Goal: Transaction & Acquisition: Obtain resource

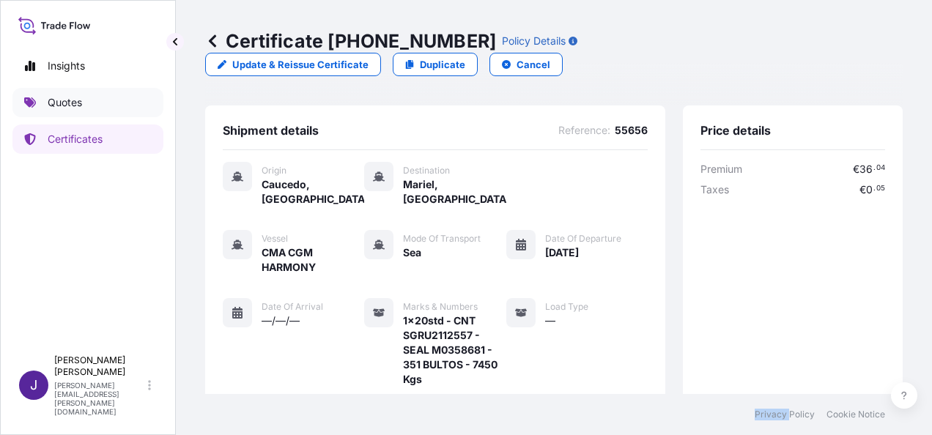
click at [65, 94] on link "Quotes" at bounding box center [87, 102] width 151 height 29
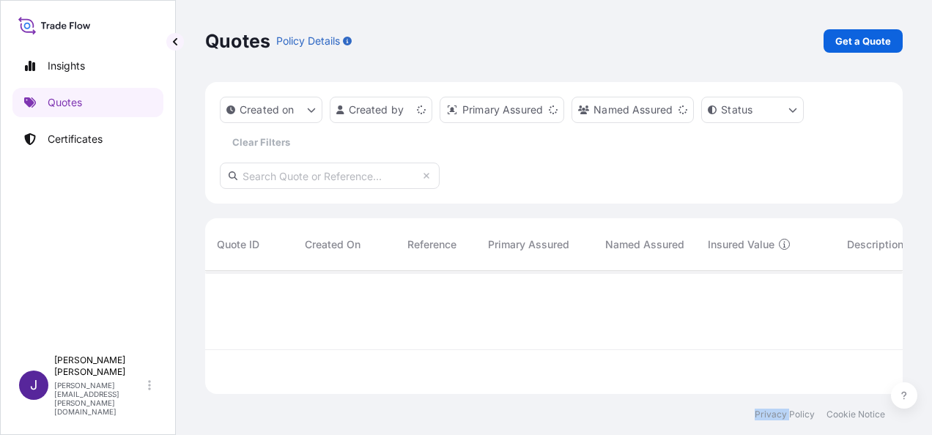
scroll to position [120, 686]
click at [877, 38] on p "Get a Quote" at bounding box center [864, 41] width 56 height 15
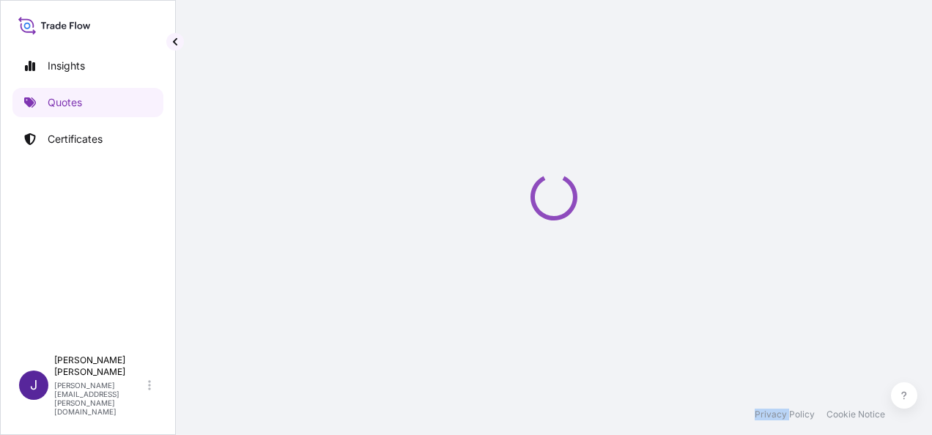
select select "Sea"
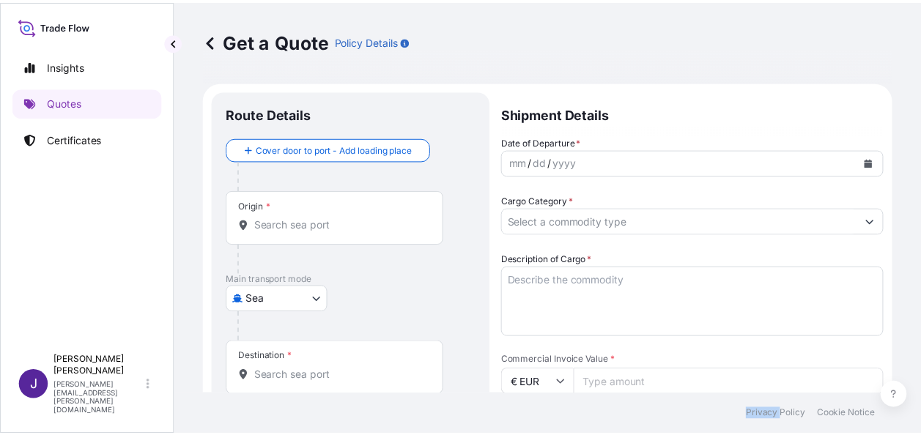
scroll to position [23, 0]
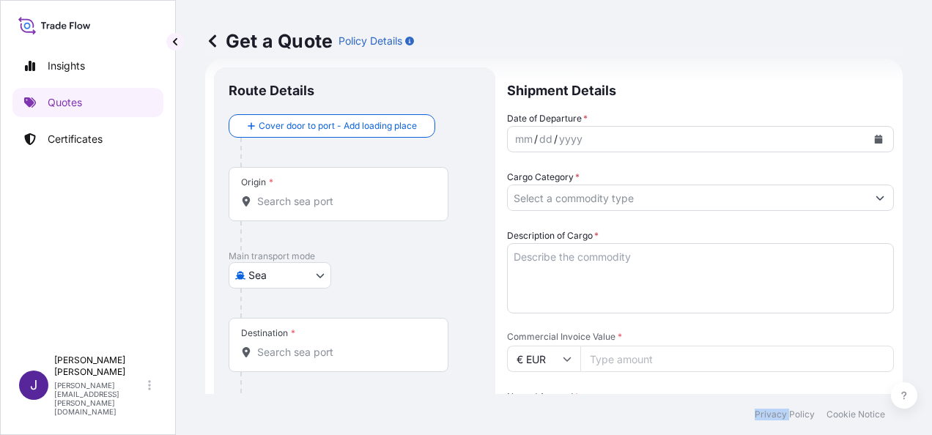
click at [877, 138] on button "Calendar" at bounding box center [878, 139] width 23 height 23
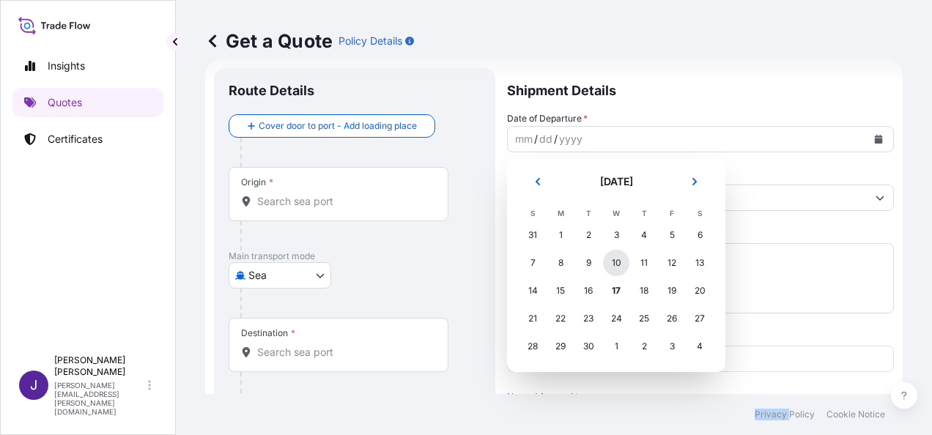
click at [623, 262] on div "10" at bounding box center [616, 263] width 26 height 26
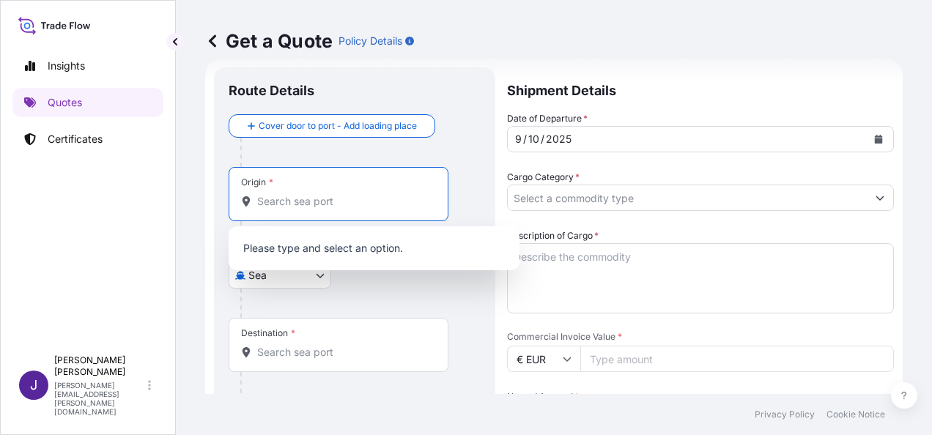
click at [337, 202] on input "Origin *" at bounding box center [343, 201] width 173 height 15
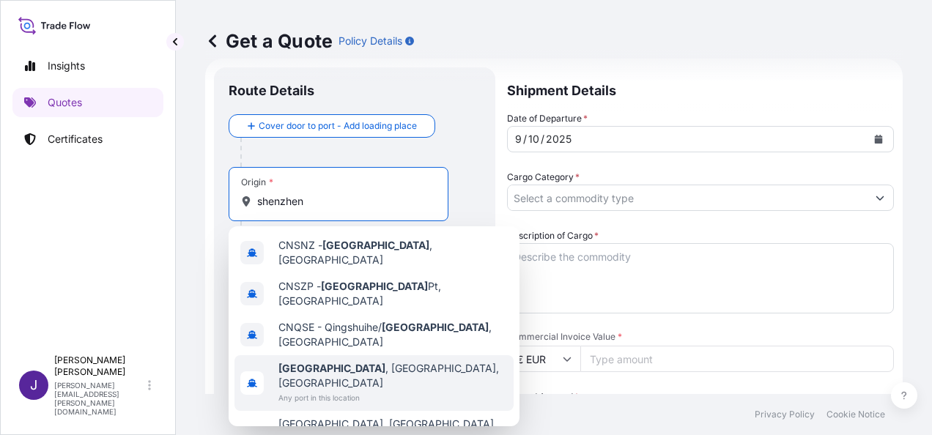
click at [364, 361] on span "[GEOGRAPHIC_DATA] , [GEOGRAPHIC_DATA], [GEOGRAPHIC_DATA]" at bounding box center [393, 375] width 229 height 29
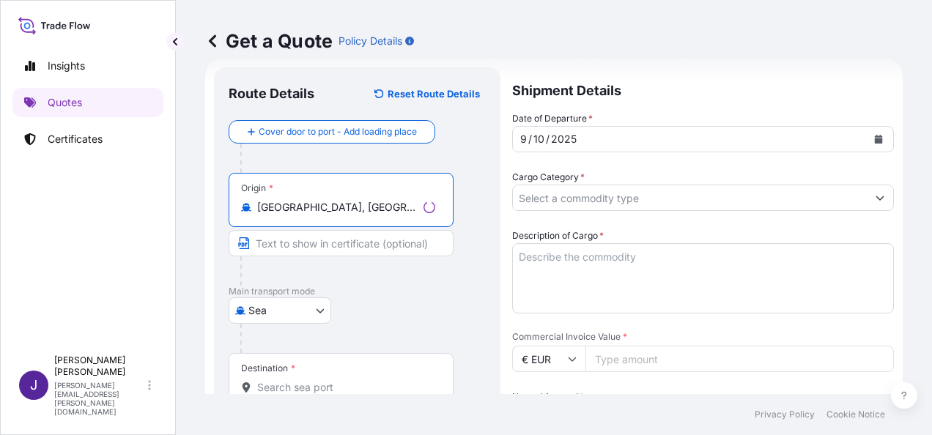
type input "[GEOGRAPHIC_DATA], [GEOGRAPHIC_DATA], [GEOGRAPHIC_DATA]"
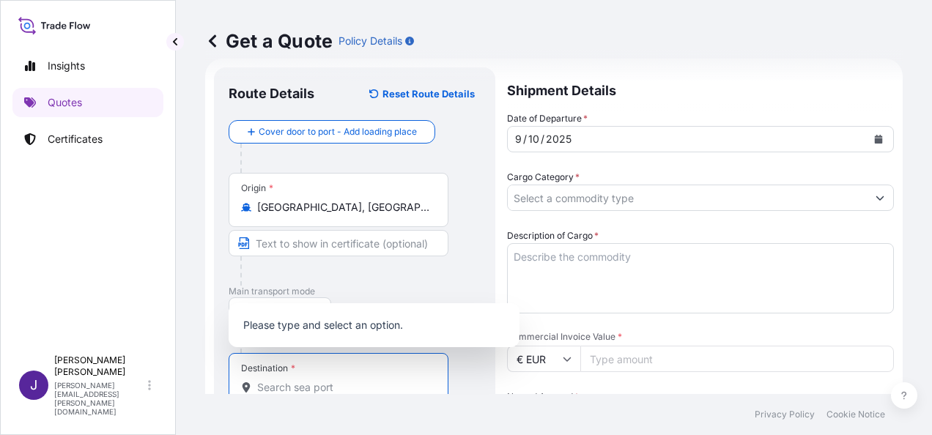
click at [293, 391] on input "Destination *" at bounding box center [343, 387] width 173 height 15
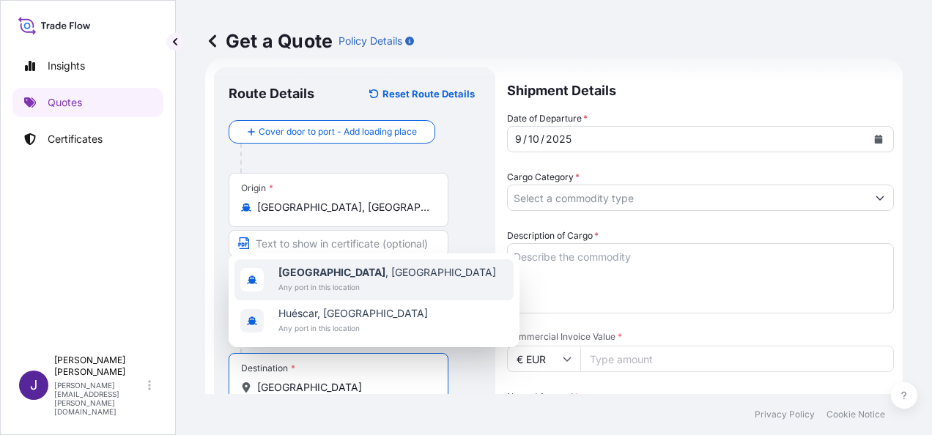
click at [326, 273] on span "[GEOGRAPHIC_DATA] , [GEOGRAPHIC_DATA]" at bounding box center [388, 272] width 218 height 15
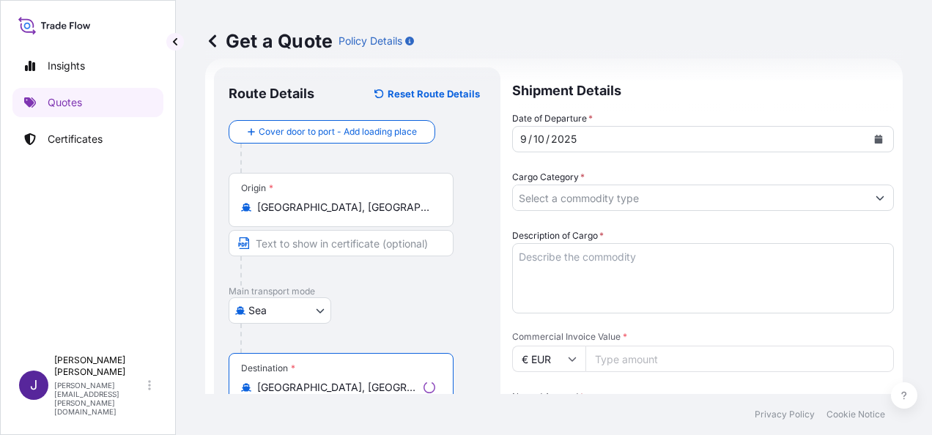
type input "[GEOGRAPHIC_DATA], [GEOGRAPHIC_DATA]"
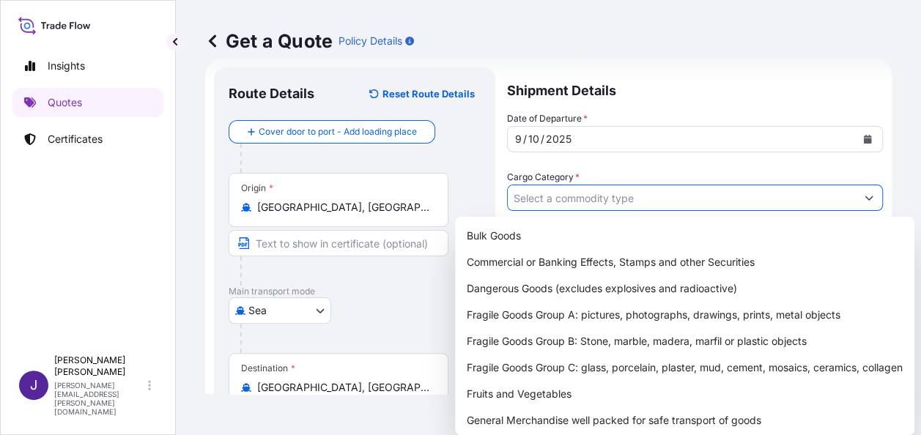
click at [600, 195] on input "Cargo Category *" at bounding box center [682, 198] width 348 height 26
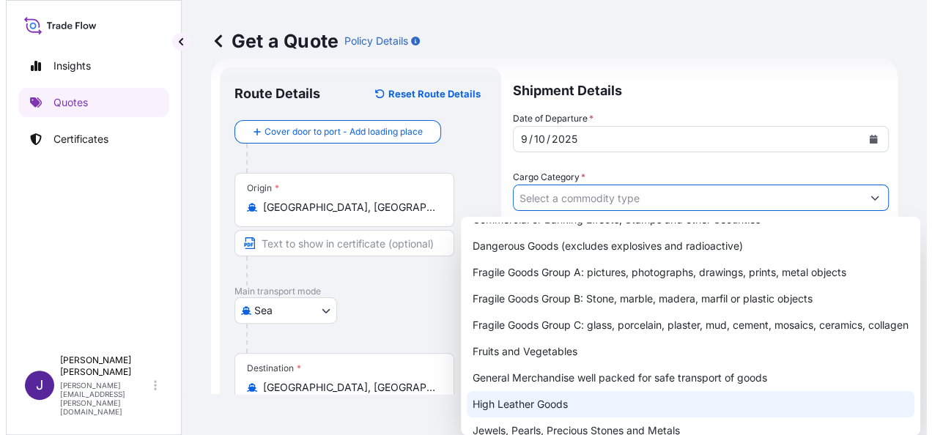
scroll to position [73, 0]
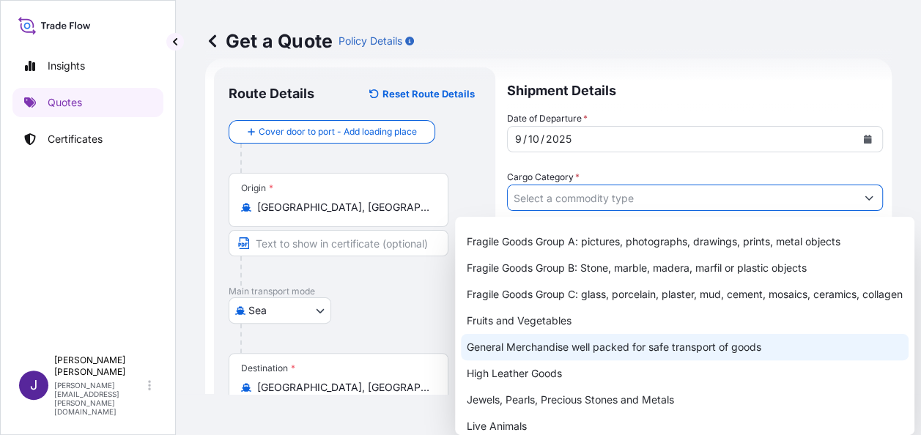
click at [567, 361] on div "General Merchandise well packed for safe transport of goods" at bounding box center [685, 347] width 448 height 26
type input "General Merchandise well packed for safe transport of goods"
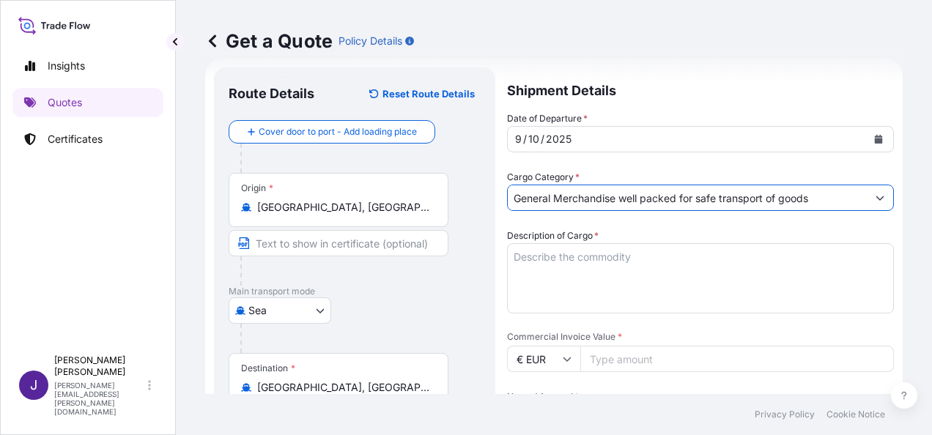
click at [589, 223] on div "Date of Departure * [DATE] Cargo Category * General Merchandise well packed for…" at bounding box center [700, 359] width 387 height 496
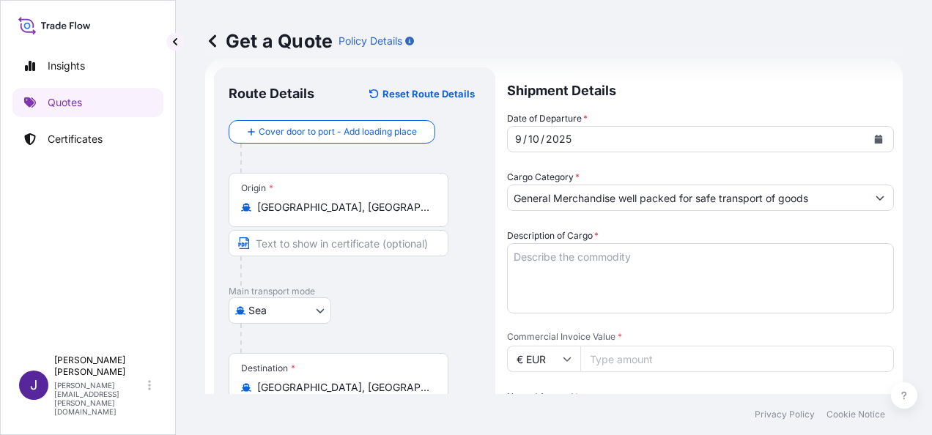
click at [597, 256] on textarea "Description of Cargo *" at bounding box center [700, 278] width 387 height 70
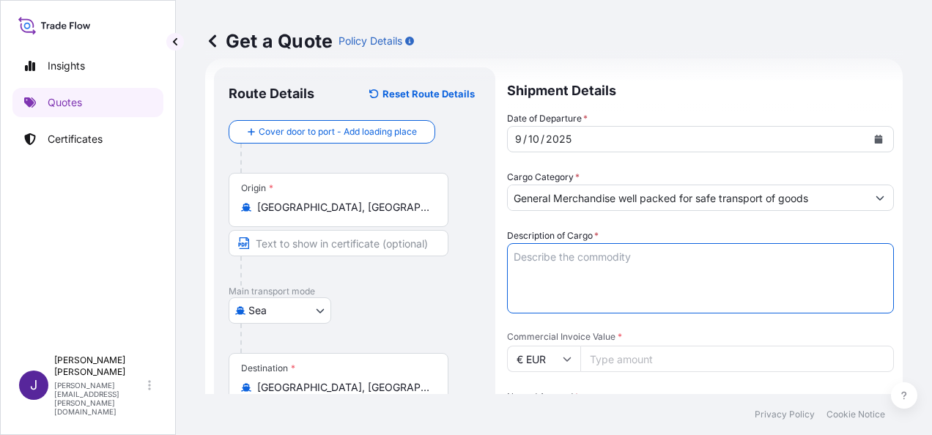
click at [537, 257] on textarea "Description of Cargo *" at bounding box center [700, 278] width 387 height 70
paste textarea "WINDOWS"
type textarea "WINDOWS"
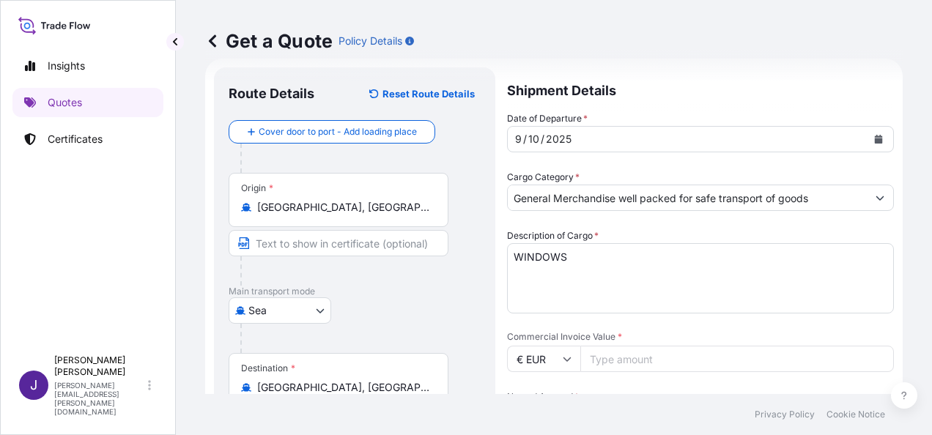
click at [640, 368] on input "Commercial Invoice Value *" at bounding box center [738, 359] width 314 height 26
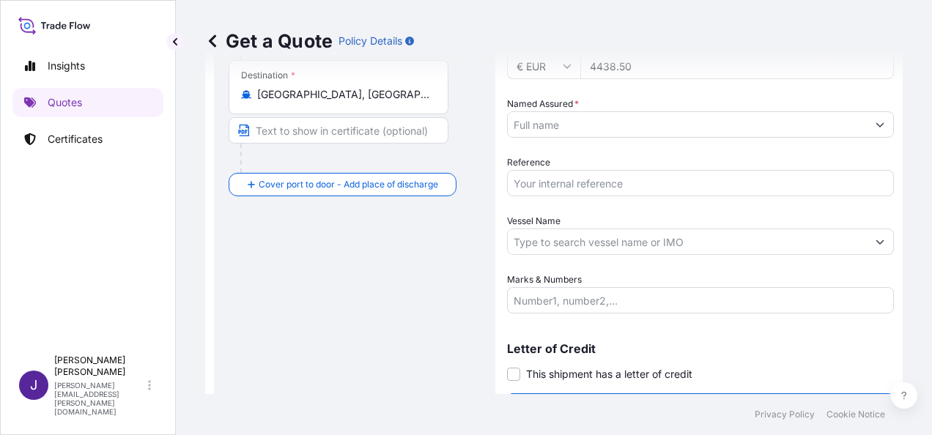
type input "4438.50"
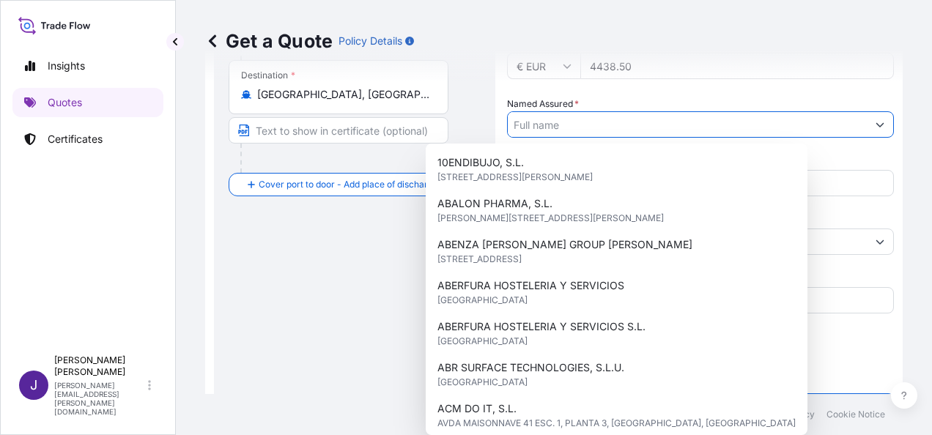
click at [587, 123] on input "Named Assured *" at bounding box center [687, 124] width 359 height 26
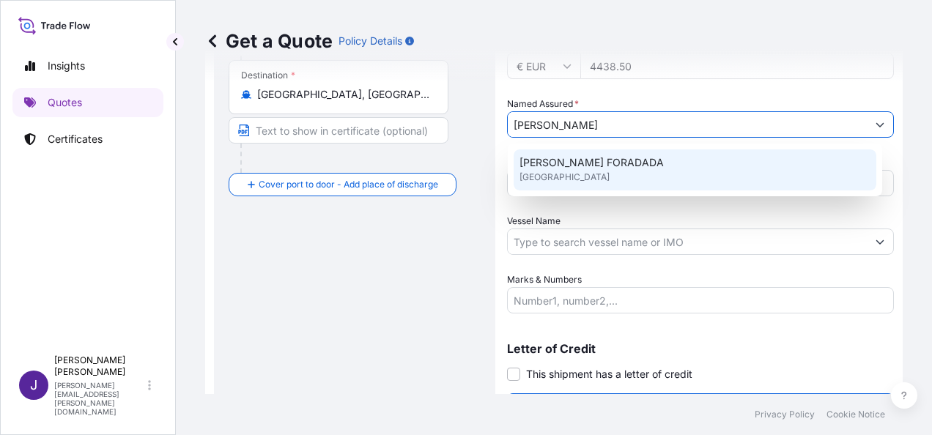
click at [664, 169] on span "[PERSON_NAME] FORADADA" at bounding box center [592, 162] width 144 height 15
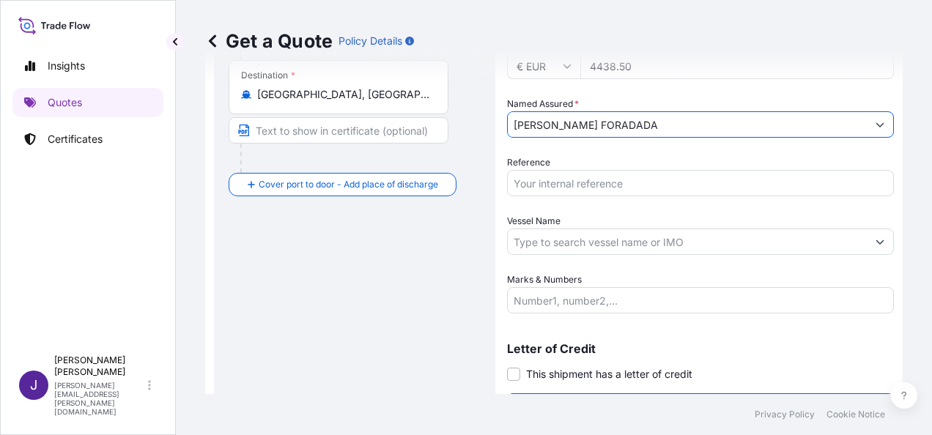
type input "[PERSON_NAME] FORADADA"
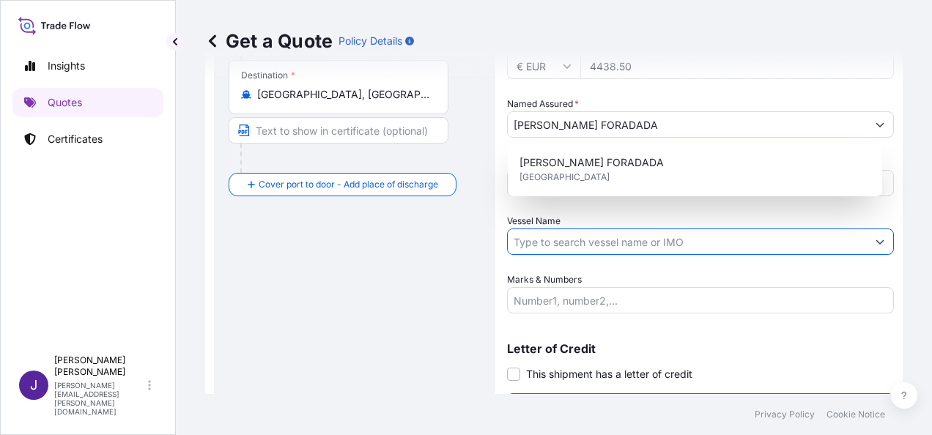
click at [575, 243] on input "Vessel Name" at bounding box center [687, 242] width 359 height 26
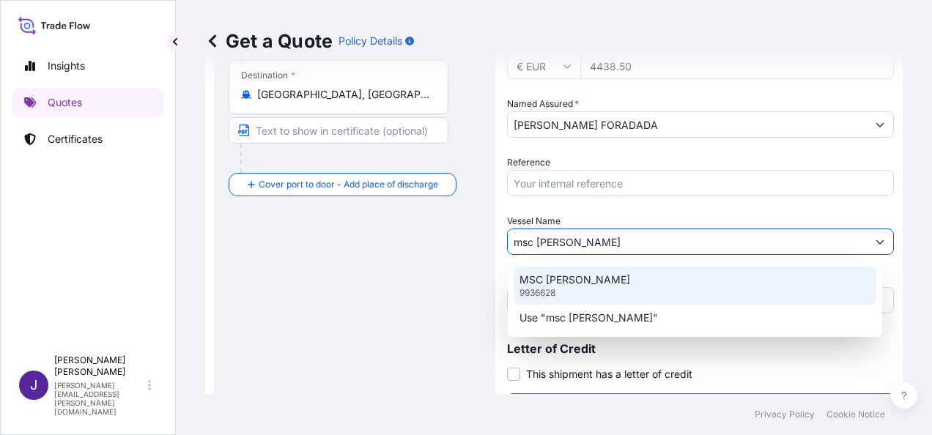
click at [612, 283] on p "MSC [PERSON_NAME]" at bounding box center [575, 280] width 111 height 15
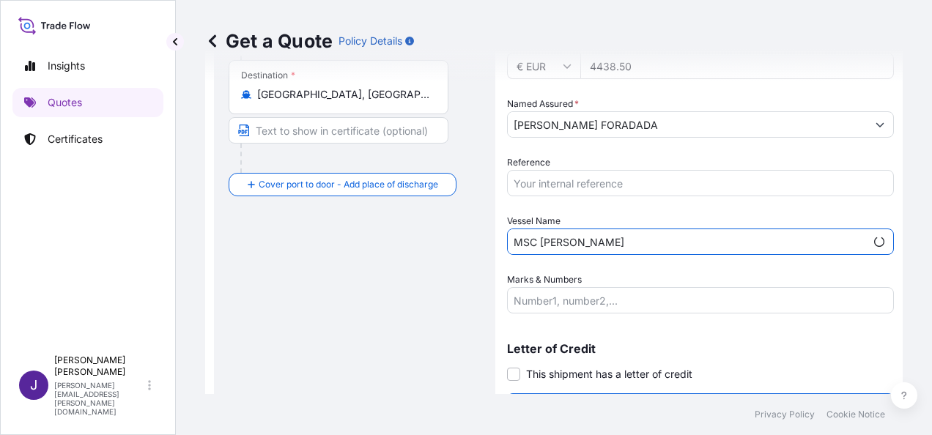
type input "MSC [PERSON_NAME]"
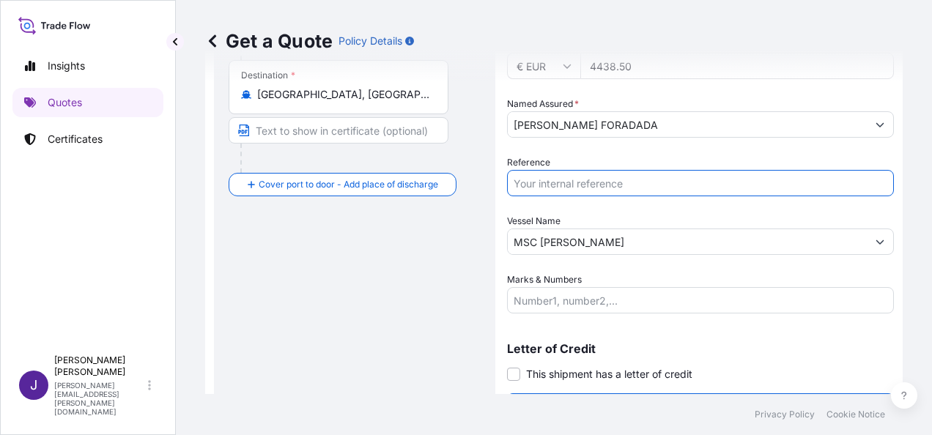
click at [616, 186] on input "Reference" at bounding box center [700, 183] width 387 height 26
type input "55866"
click at [509, 376] on span at bounding box center [513, 374] width 13 height 13
click at [507, 367] on input "This shipment has a letter of credit" at bounding box center [507, 367] width 0 height 0
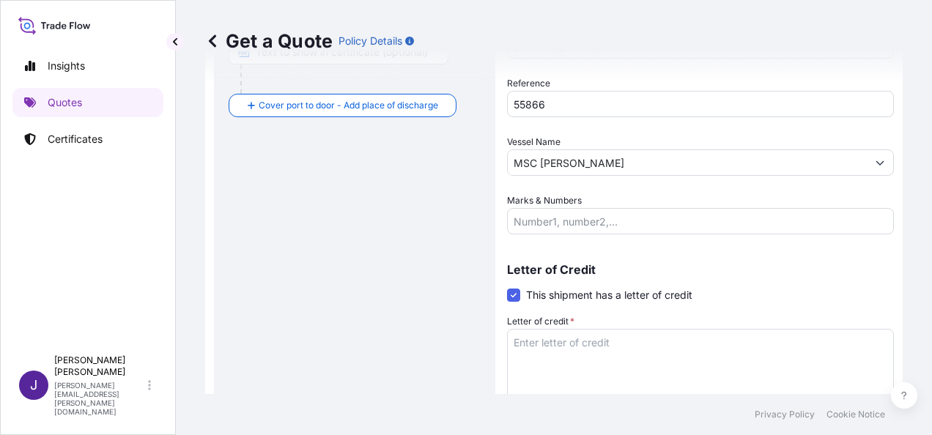
scroll to position [465, 0]
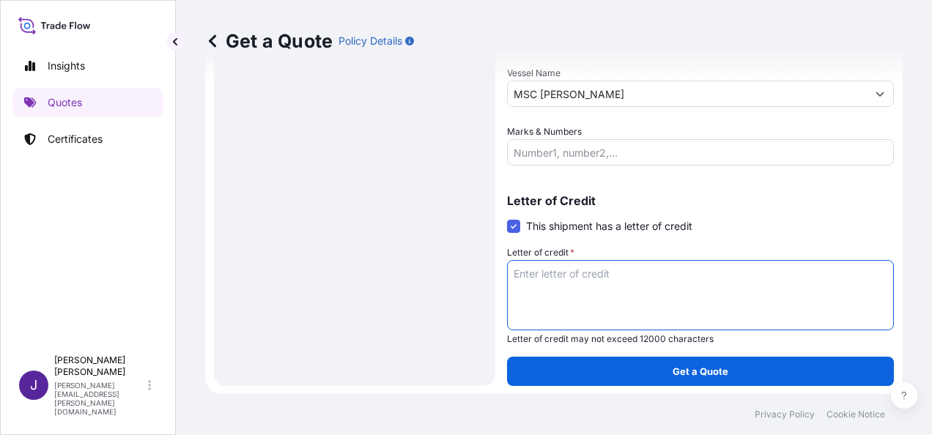
paste textarea "[PERSON_NAME] FORADADA [STREET_ADDRESS][PERSON_NAME]"
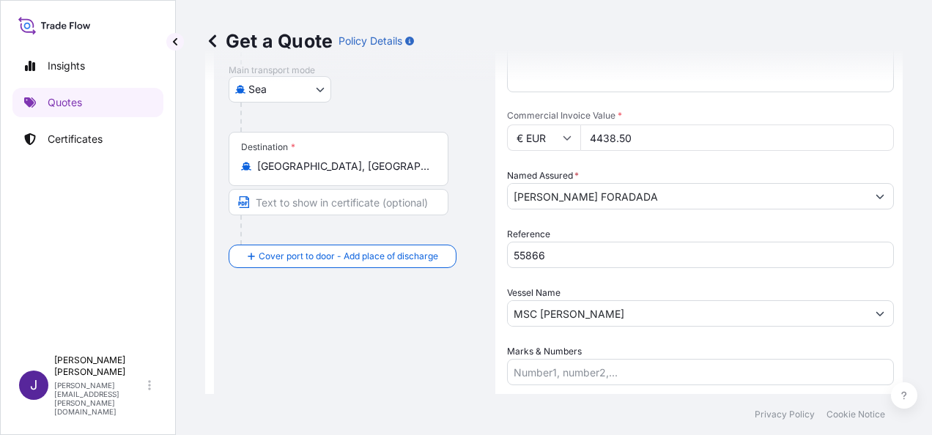
type textarea "[PERSON_NAME] FORADADA [STREET_ADDRESS][PERSON_NAME]"
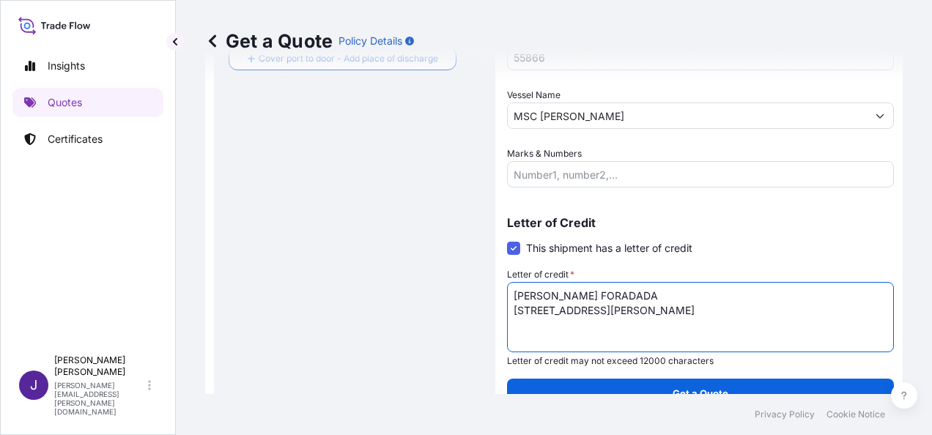
scroll to position [465, 0]
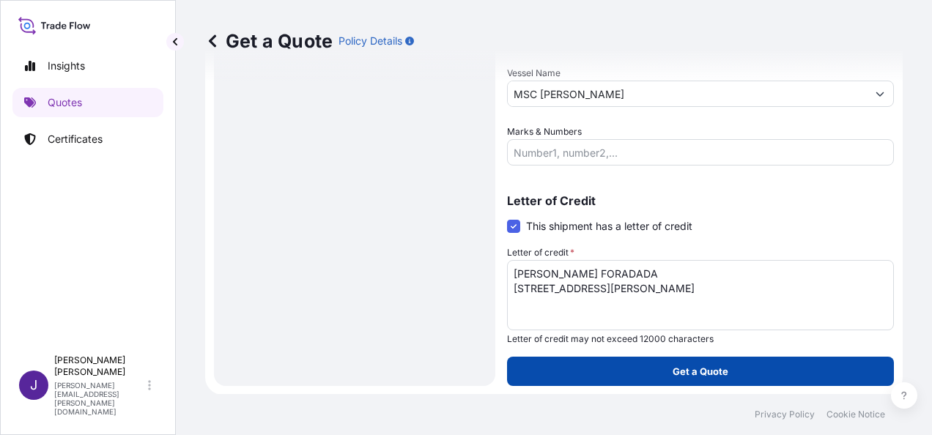
click at [679, 364] on p "Get a Quote" at bounding box center [701, 371] width 56 height 15
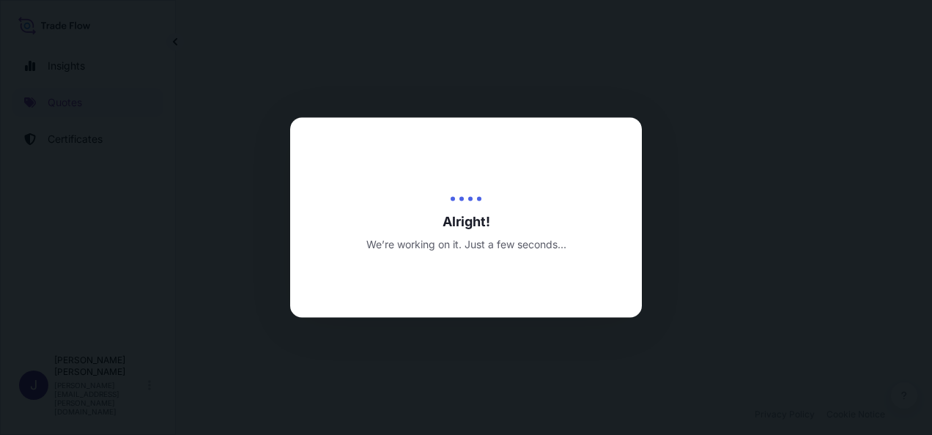
select select "Sea"
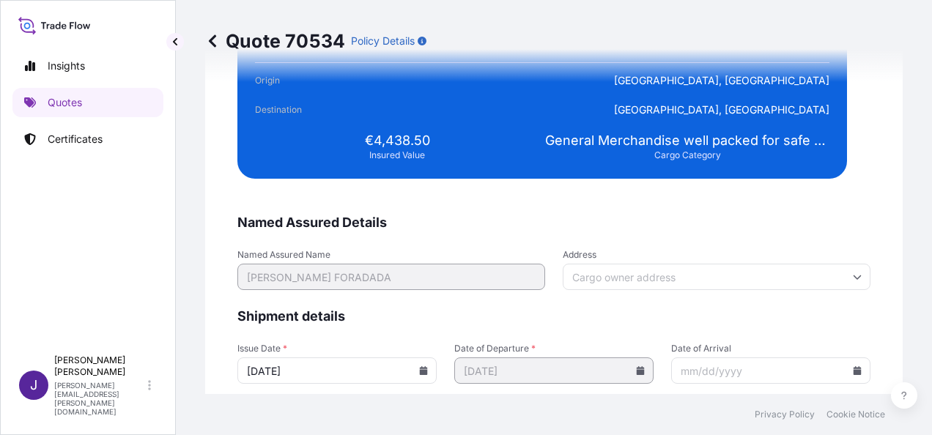
scroll to position [2993, 0]
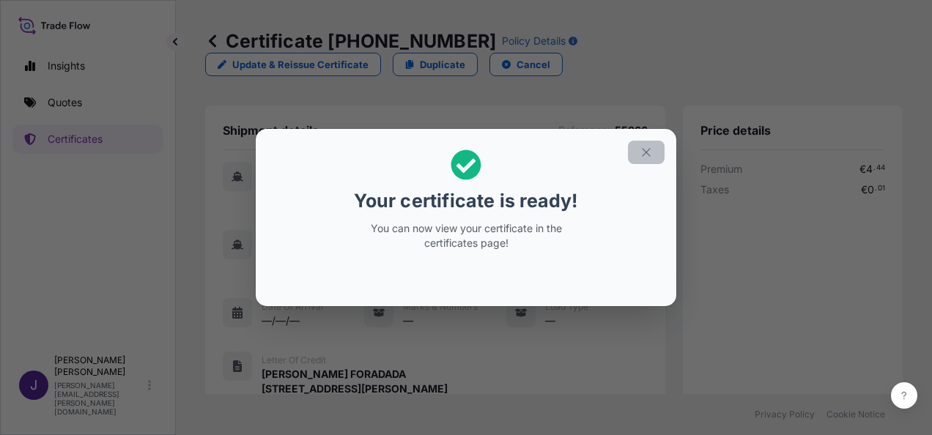
click at [649, 150] on icon "button" at bounding box center [646, 152] width 13 height 13
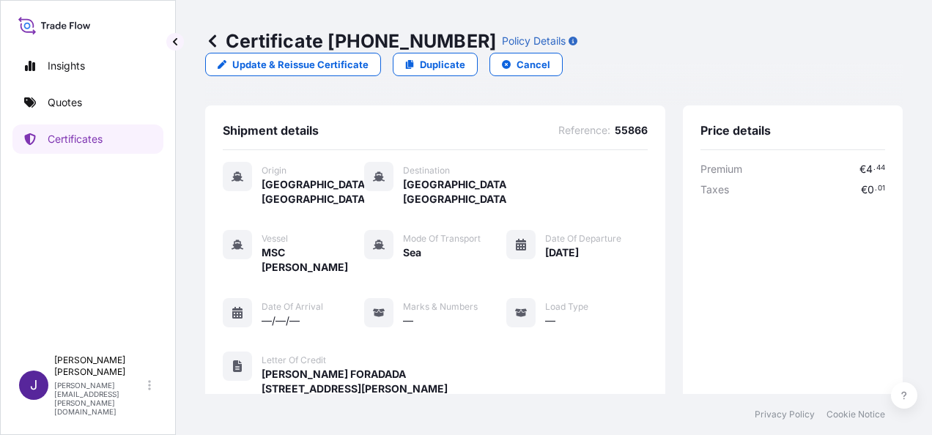
scroll to position [377, 0]
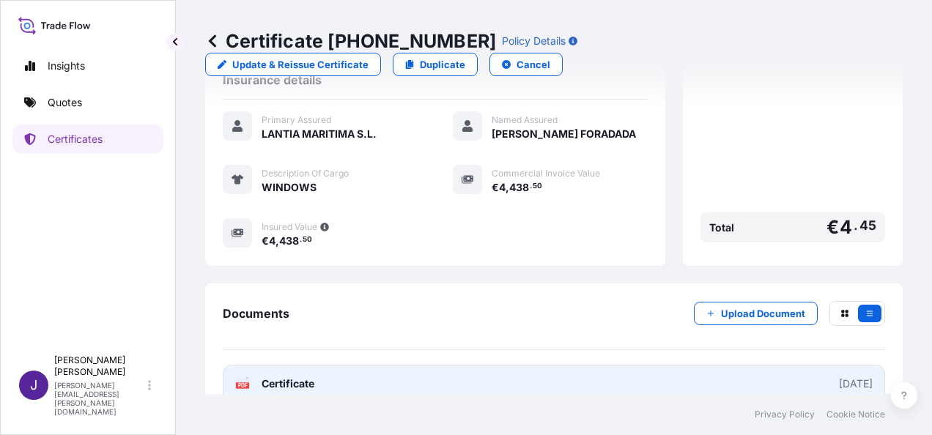
click at [462, 365] on link "PDF Certificate [DATE]" at bounding box center [554, 384] width 663 height 38
